Goal: Manage account settings

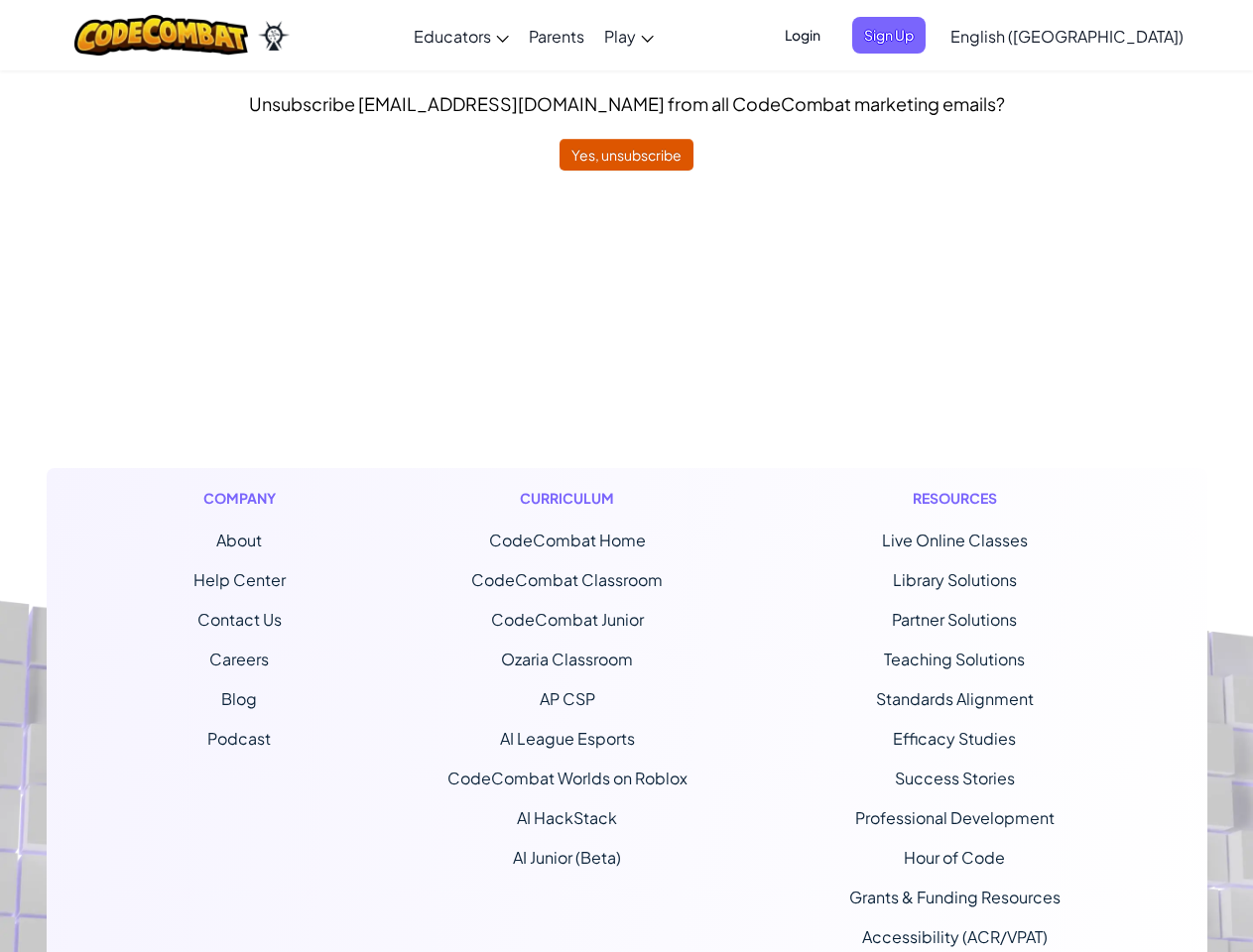
click at [626, 476] on div "Curriculum CodeCombat Home CodeCombat Classroom CodeCombat Junior Ozaria Classr…" at bounding box center [568, 736] width 270 height 536
click at [832, 35] on span "Login" at bounding box center [802, 35] width 60 height 37
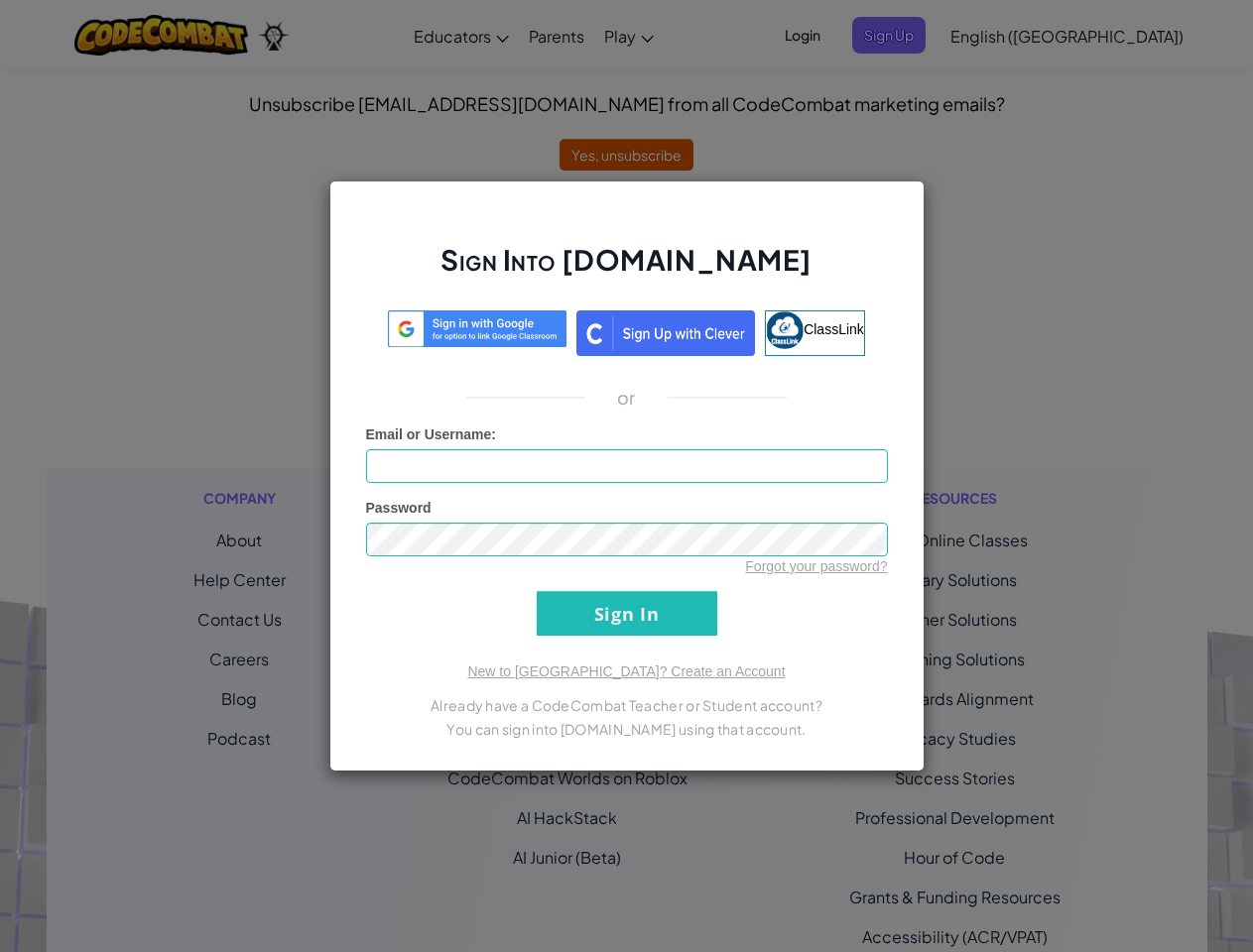
click at [922, 35] on div "Sign Into [DOMAIN_NAME] ClassLink or Unknown Error Email or Username : Password…" at bounding box center [626, 476] width 1253 height 952
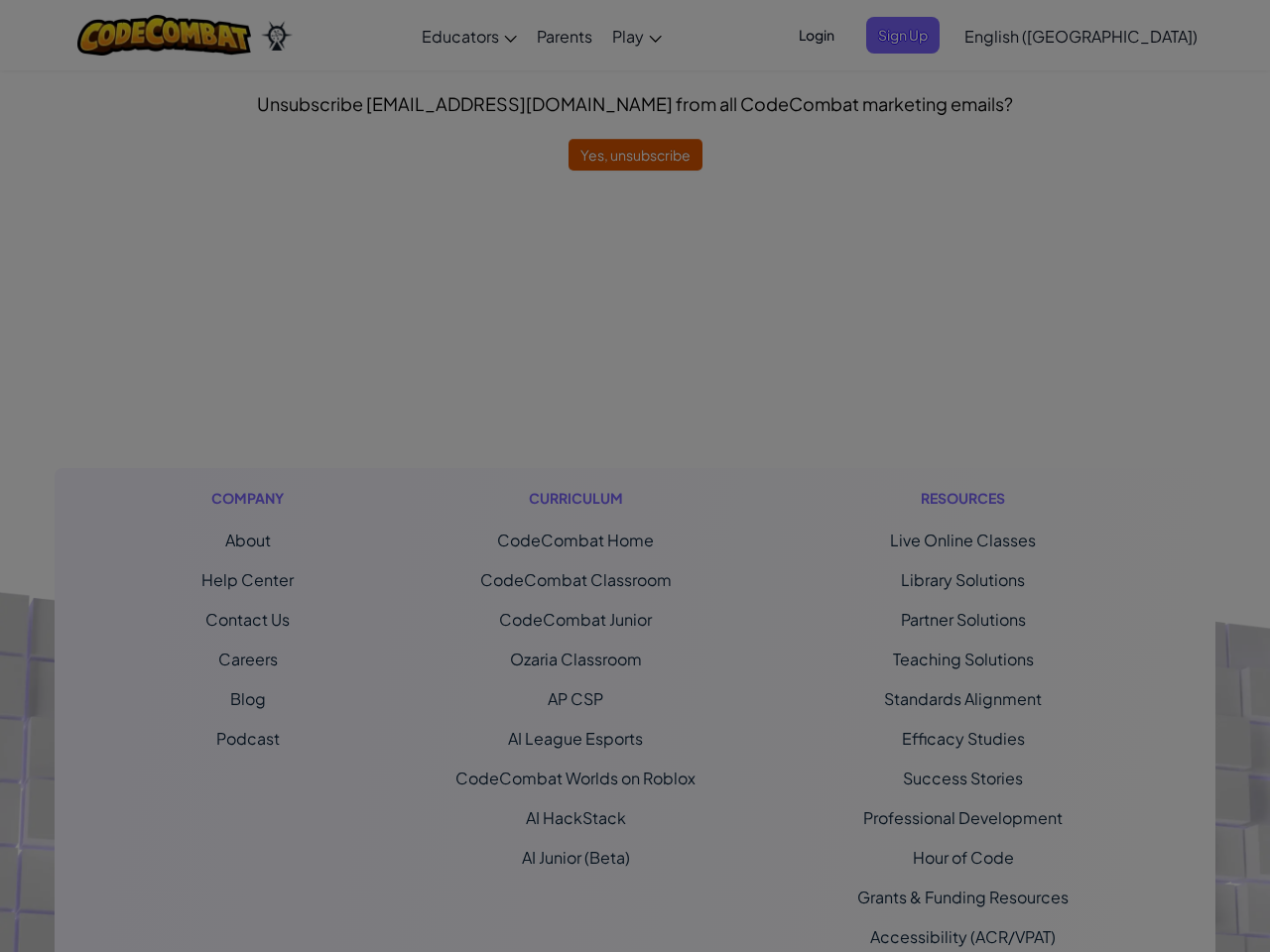
click at [1010, 35] on div "Sign Into [DOMAIN_NAME] ClassLink or Unknown Error Email or Username : Password…" at bounding box center [635, 476] width 1270 height 952
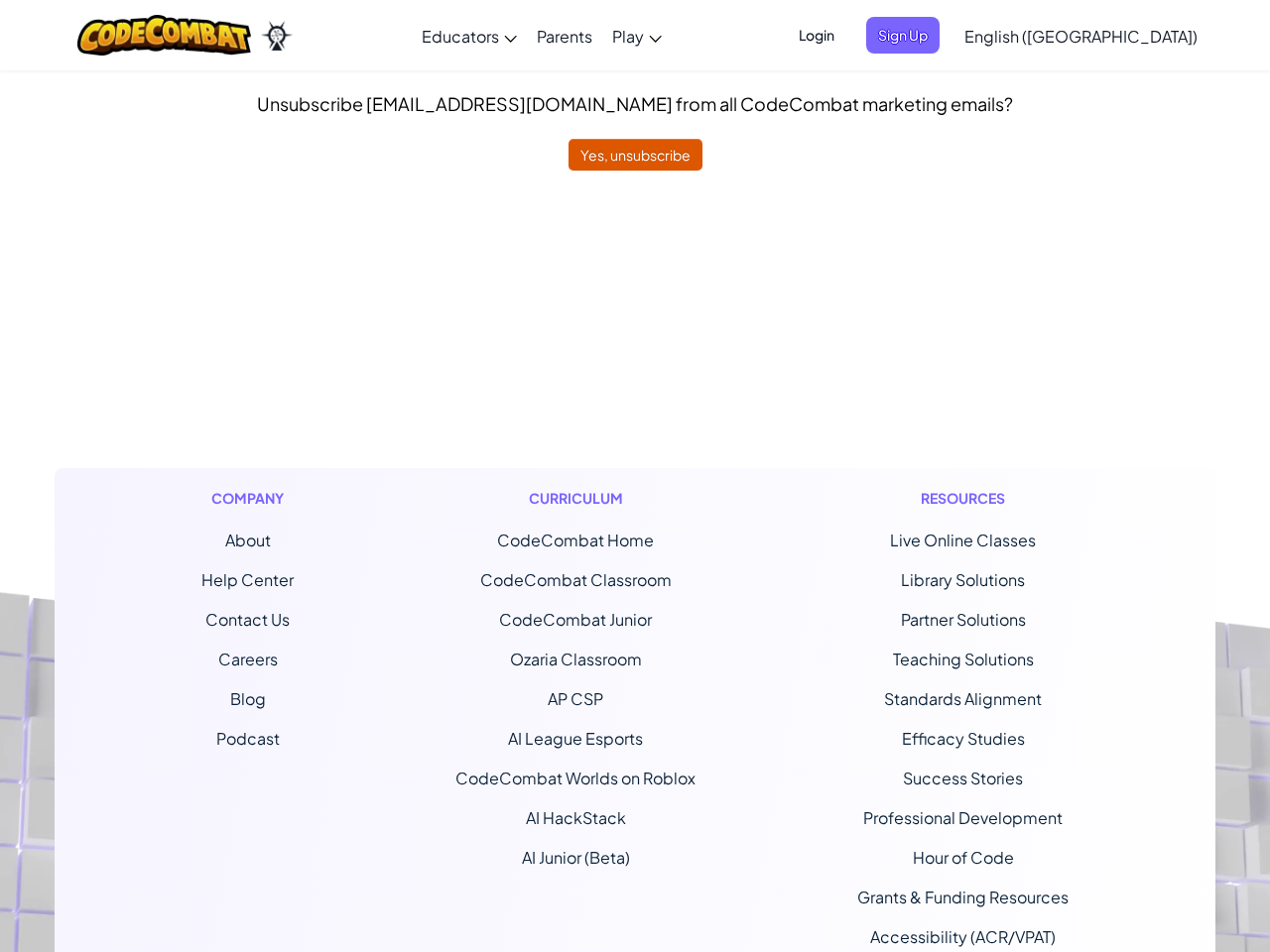
click at [1010, 35] on div at bounding box center [635, 476] width 1270 height 952
click at [1116, 36] on span "English ([GEOGRAPHIC_DATA])" at bounding box center [1080, 36] width 233 height 21
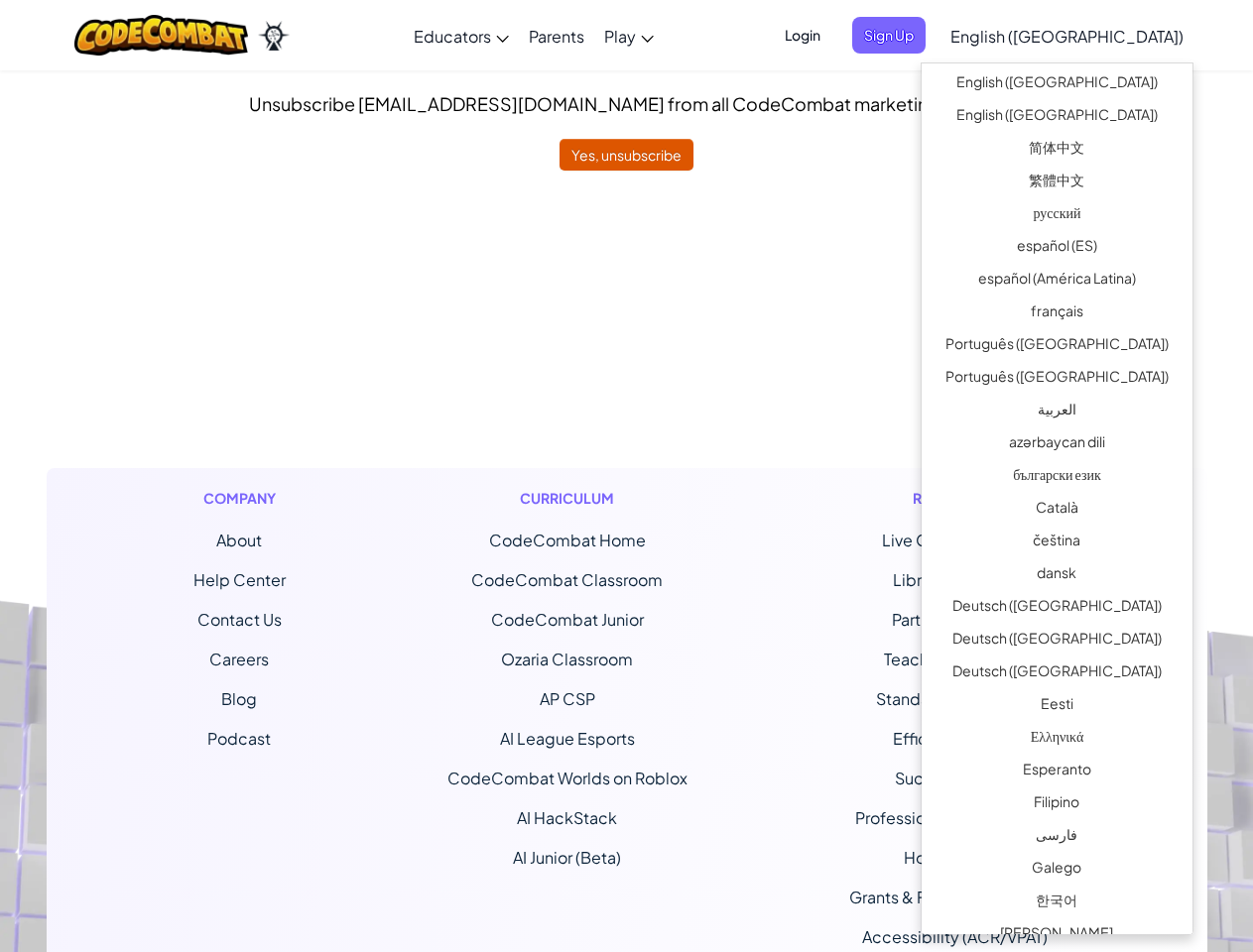
click at [626, 561] on ul "CodeCombat Home CodeCombat Classroom CodeCombat Junior Ozaria Classroom AP CSP …" at bounding box center [568, 699] width 240 height 342
